Goal: Information Seeking & Learning: Learn about a topic

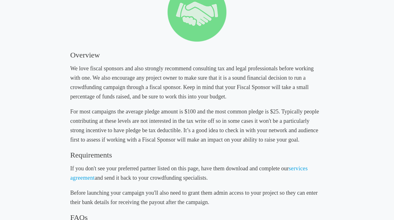
scroll to position [114, 0]
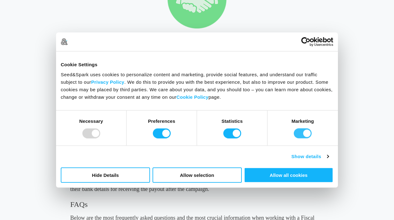
click at [299, 138] on div at bounding box center [303, 134] width 18 height 10
click at [239, 136] on div at bounding box center [232, 134] width 18 height 10
click at [163, 133] on div at bounding box center [162, 134] width 18 height 10
click at [160, 133] on div at bounding box center [162, 134] width 18 height 10
click at [164, 133] on div at bounding box center [162, 134] width 18 height 10
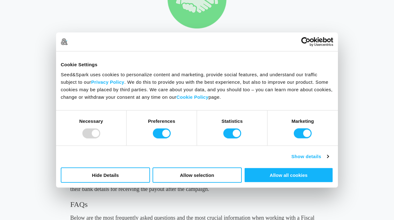
drag, startPoint x: 164, startPoint y: 133, endPoint x: 148, endPoint y: 132, distance: 16.0
click at [148, 132] on div "Preferences" at bounding box center [161, 128] width 70 height 35
click at [301, 133] on div at bounding box center [303, 134] width 18 height 10
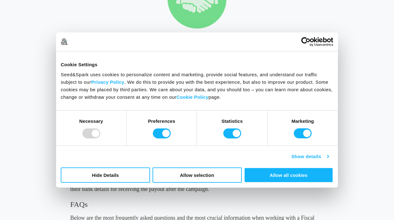
click at [304, 156] on link "Show details" at bounding box center [309, 157] width 37 height 8
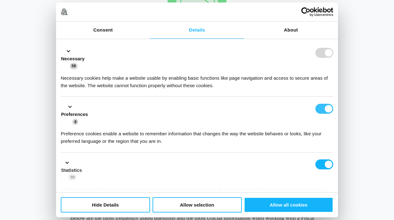
click at [326, 112] on form at bounding box center [324, 109] width 18 height 10
click at [322, 108] on form at bounding box center [324, 109] width 18 height 10
